Goal: Transaction & Acquisition: Purchase product/service

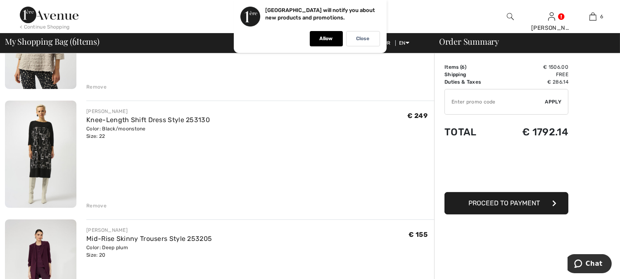
scroll to position [275, 0]
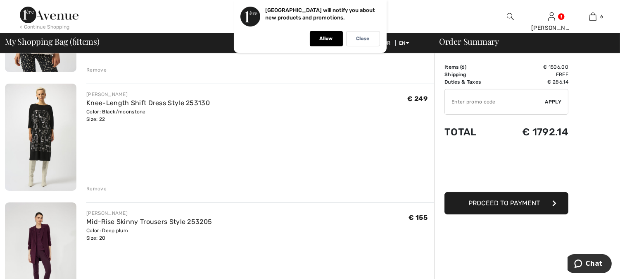
click at [40, 137] on img at bounding box center [40, 136] width 71 height 107
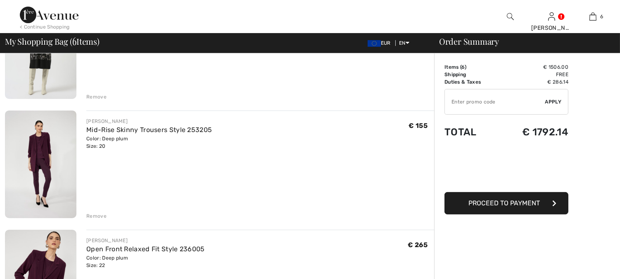
click at [96, 95] on div "Remove" at bounding box center [96, 96] width 20 height 7
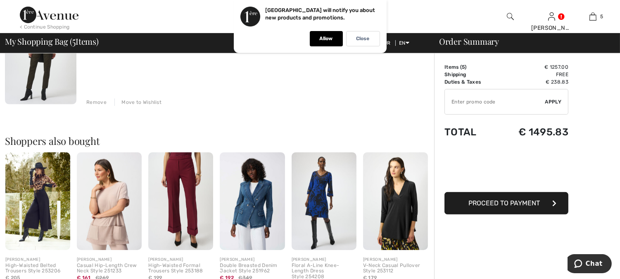
scroll to position [606, 0]
